Goal: Find specific page/section: Find specific page/section

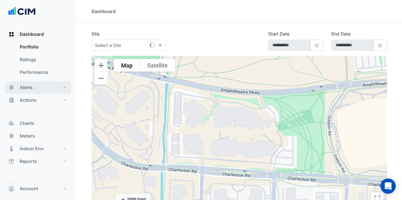
click at [20, 86] on span "Alerts" at bounding box center [26, 87] width 13 height 6
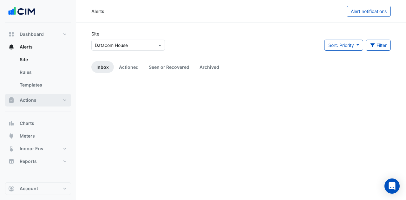
click at [43, 98] on button "Actions" at bounding box center [38, 100] width 66 height 13
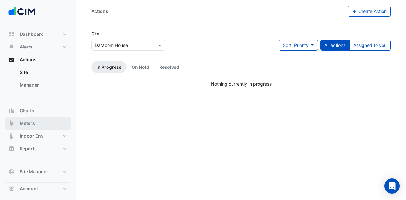
click at [32, 127] on button "Meters" at bounding box center [38, 123] width 66 height 13
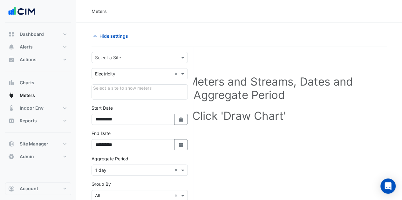
click at [132, 55] on input "text" at bounding box center [133, 58] width 77 height 7
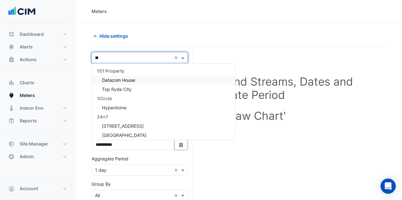
type input "***"
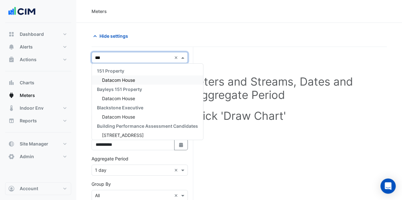
click at [130, 82] on span "Datacom House" at bounding box center [118, 79] width 33 height 5
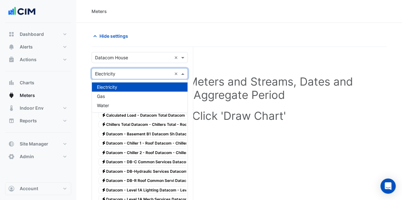
click at [111, 73] on input "text" at bounding box center [133, 74] width 77 height 7
click at [111, 102] on div "Water" at bounding box center [140, 105] width 96 height 9
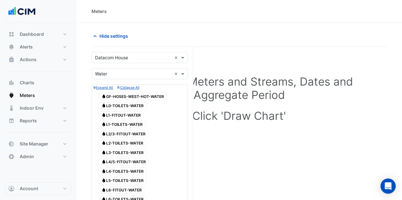
click at [116, 60] on input "text" at bounding box center [133, 58] width 77 height 7
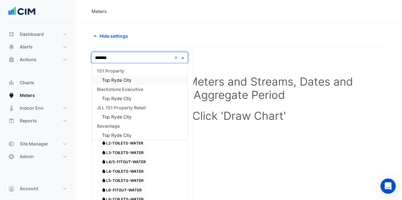
type input "********"
click at [105, 85] on div "Blackstone Executive" at bounding box center [140, 89] width 96 height 9
click at [107, 78] on span "Top Ryde City" at bounding box center [117, 79] width 30 height 5
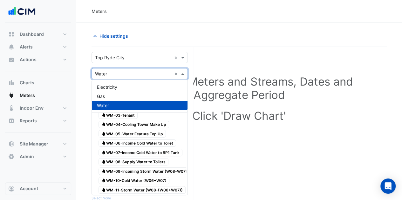
click at [116, 75] on input "text" at bounding box center [133, 74] width 77 height 7
click at [116, 89] on span "Electricity" at bounding box center [107, 86] width 20 height 5
